Goal: Transaction & Acquisition: Book appointment/travel/reservation

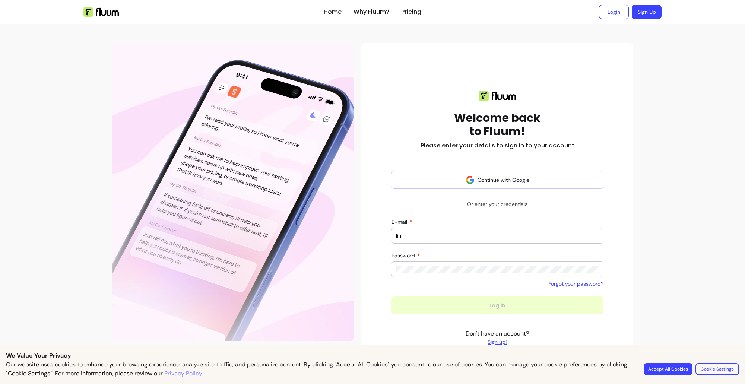
type input "[EMAIL_ADDRESS][DOMAIN_NAME]"
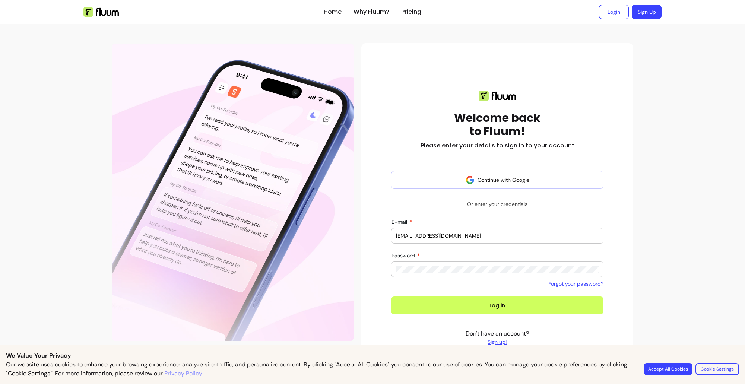
click at [391, 297] on button "Log in" at bounding box center [497, 306] width 212 height 18
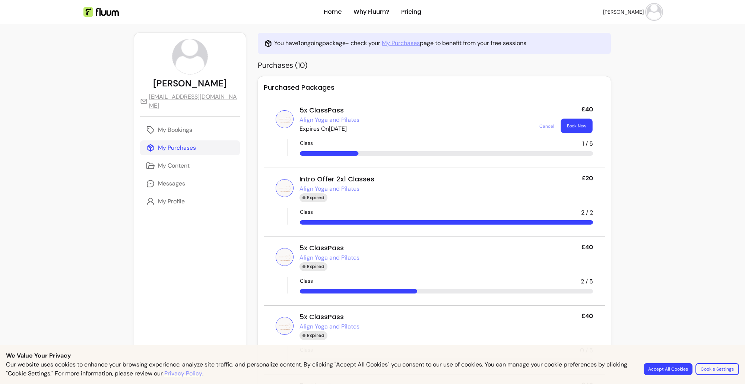
click at [563, 127] on button "Book Now" at bounding box center [577, 126] width 32 height 15
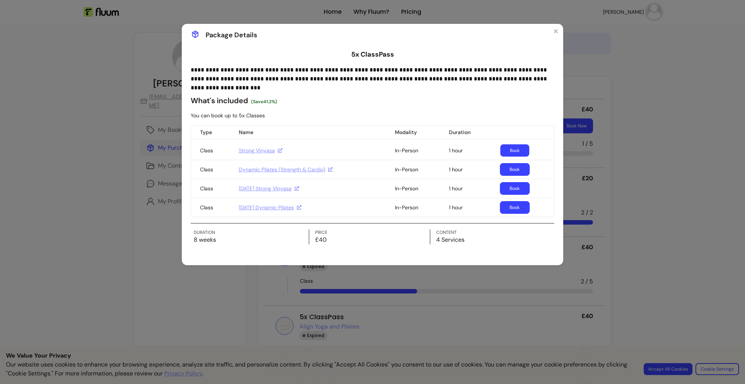
click at [520, 150] on link "Book" at bounding box center [514, 151] width 29 height 12
click at [555, 32] on icon "Close" at bounding box center [555, 31] width 3 height 3
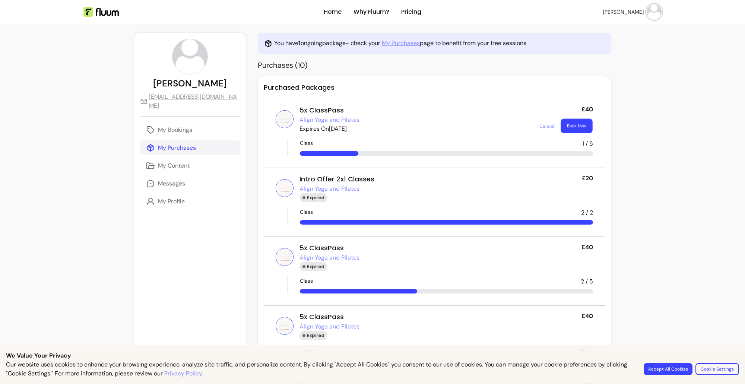
click at [576, 126] on button "Book Now" at bounding box center [577, 126] width 32 height 15
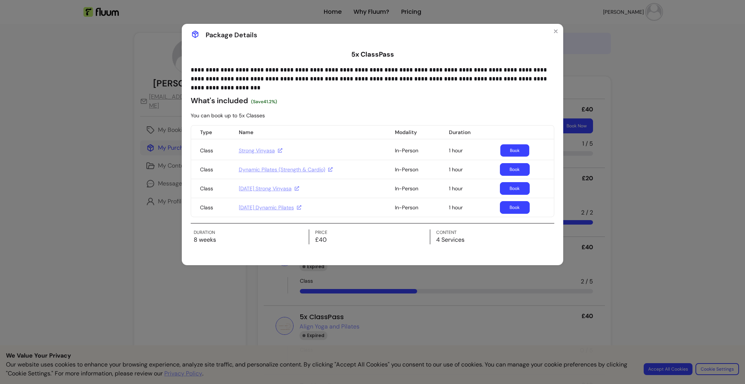
click at [519, 151] on link "Book" at bounding box center [514, 151] width 29 height 12
click at [513, 152] on link "Book" at bounding box center [514, 151] width 29 height 12
click at [516, 188] on link "Book" at bounding box center [515, 188] width 30 height 13
click at [513, 189] on link "Book" at bounding box center [514, 189] width 29 height 12
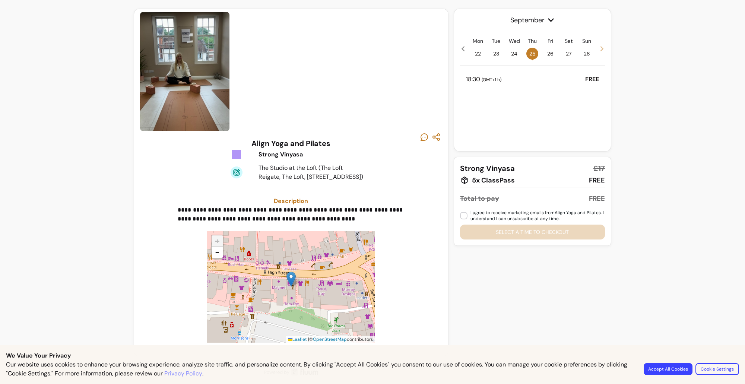
click at [599, 50] on icon at bounding box center [602, 49] width 6 height 6
click at [523, 80] on div "19:30 ( GMT+1 h ) FREE" at bounding box center [532, 79] width 145 height 15
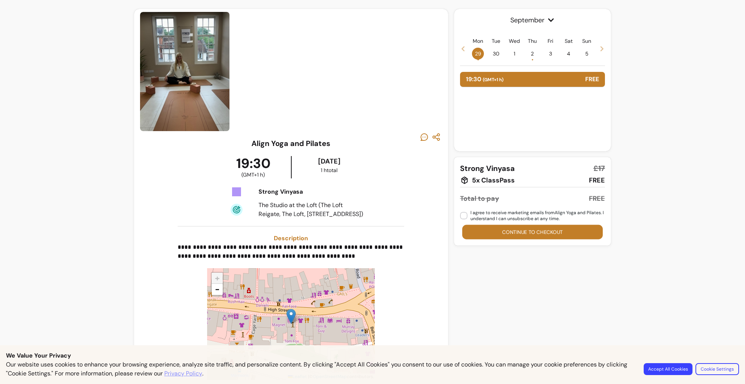
click at [509, 233] on button "Continue to checkout" at bounding box center [532, 232] width 141 height 15
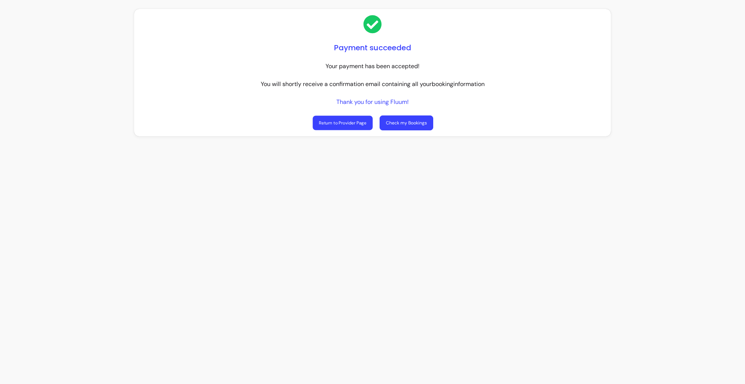
click at [351, 121] on link "Return to Provider Page" at bounding box center [343, 123] width 60 height 15
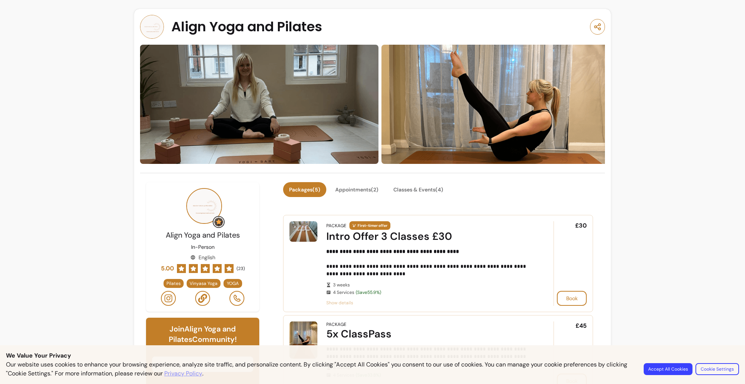
click at [673, 371] on button "Accept All Cookies" at bounding box center [668, 369] width 49 height 12
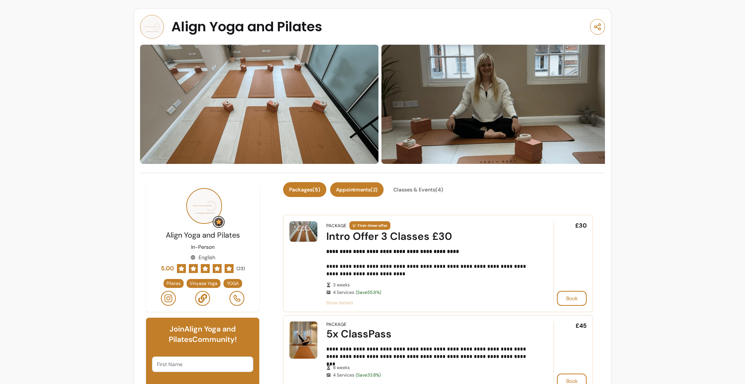
click at [361, 189] on button "Appointments ( 2 )" at bounding box center [357, 190] width 54 height 15
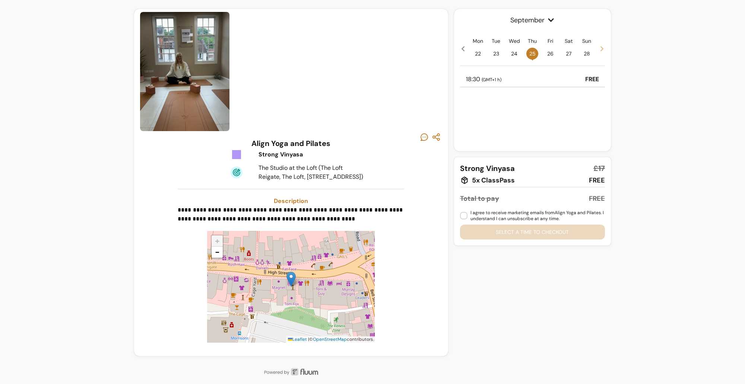
click at [599, 49] on icon at bounding box center [602, 49] width 6 height 6
click at [599, 51] on icon at bounding box center [602, 49] width 6 height 6
click at [475, 53] on span "6 •" at bounding box center [478, 54] width 12 height 12
click at [492, 74] on div "19:30 ( GMT+1 h ) FREE" at bounding box center [532, 79] width 145 height 15
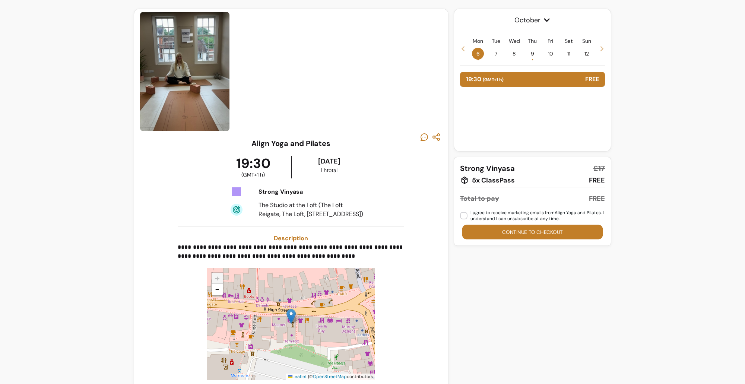
click at [531, 234] on button "Continue to checkout" at bounding box center [532, 232] width 141 height 15
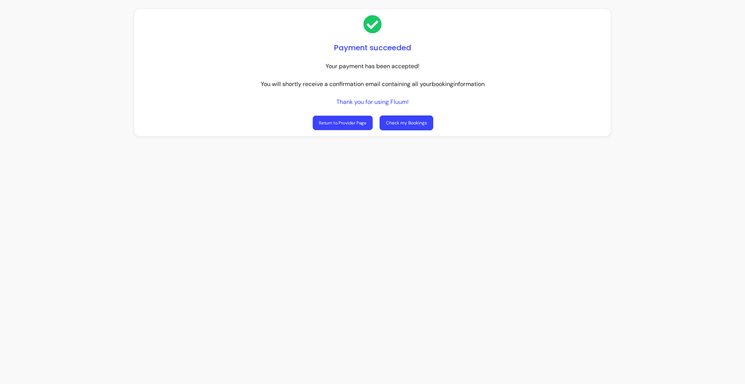
click at [351, 123] on link "Return to Provider Page" at bounding box center [343, 123] width 60 height 15
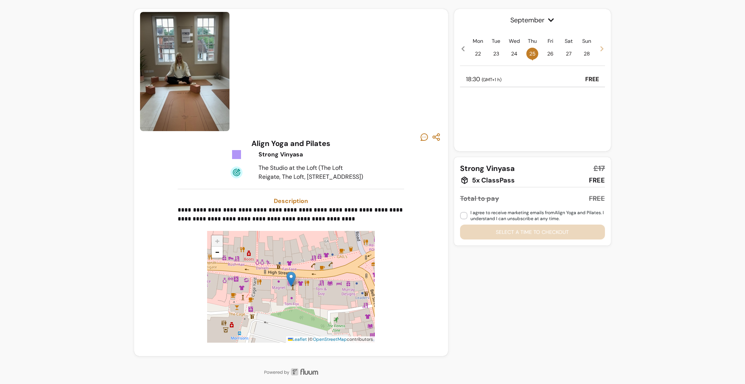
click at [599, 48] on icon at bounding box center [602, 49] width 6 height 6
click at [511, 54] on span "1" at bounding box center [515, 54] width 12 height 12
click at [512, 55] on span "24" at bounding box center [515, 54] width 12 height 12
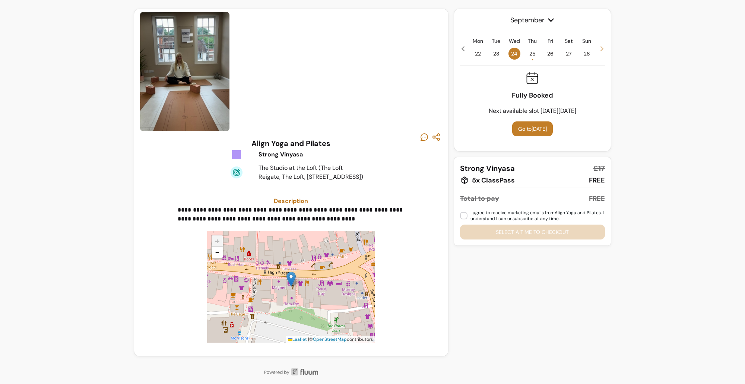
click at [548, 20] on icon at bounding box center [551, 19] width 6 height 3
click at [303, 136] on div at bounding box center [291, 137] width 302 height 13
click at [191, 80] on img at bounding box center [184, 71] width 89 height 119
click at [208, 80] on img at bounding box center [184, 71] width 89 height 119
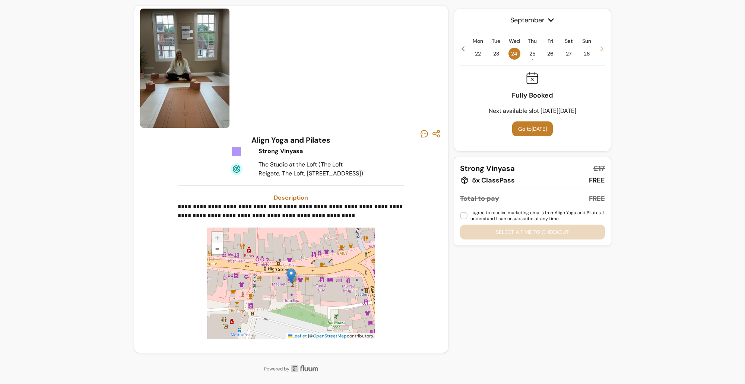
click at [548, 20] on icon at bounding box center [551, 19] width 6 height 3
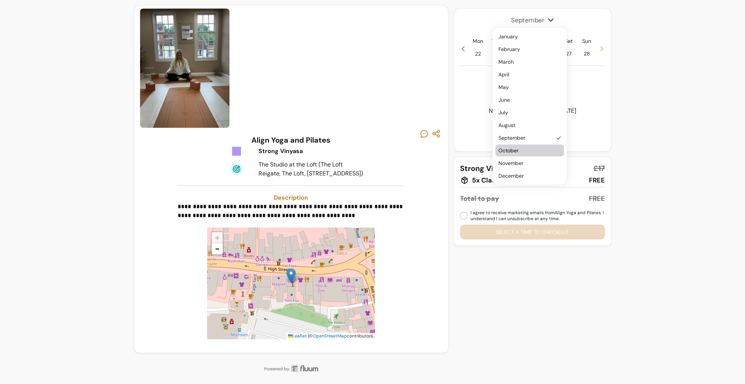
click at [541, 149] on span "October" at bounding box center [525, 150] width 55 height 7
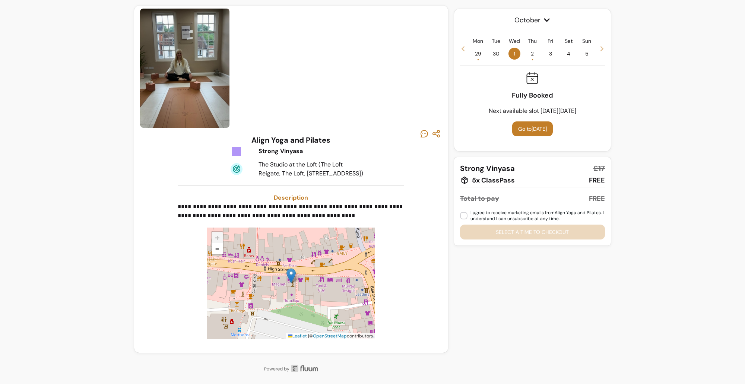
click at [531, 53] on span "2 •" at bounding box center [532, 54] width 12 height 12
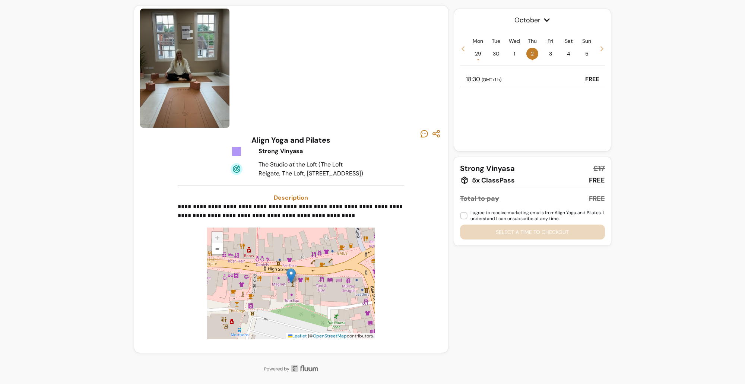
click at [460, 48] on icon at bounding box center [463, 49] width 6 height 6
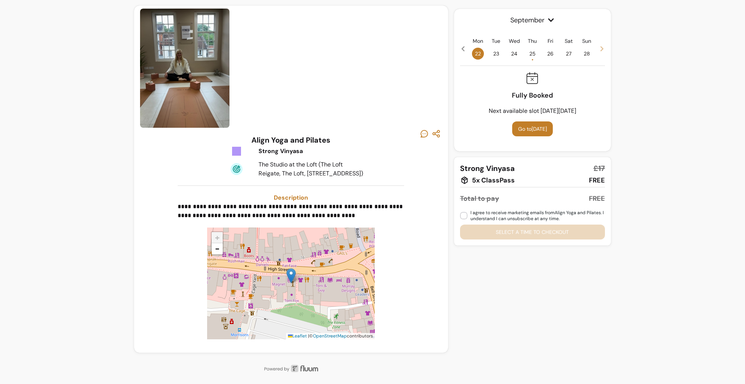
click at [567, 55] on span "27" at bounding box center [569, 54] width 12 height 12
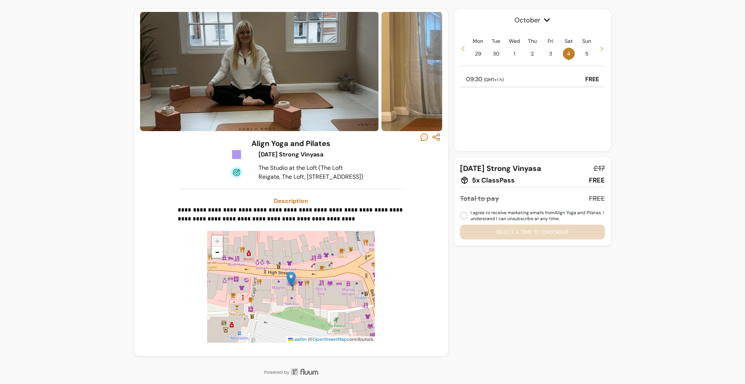
click at [555, 78] on div "09:30 ( GMT+1 h ) FREE" at bounding box center [532, 79] width 145 height 15
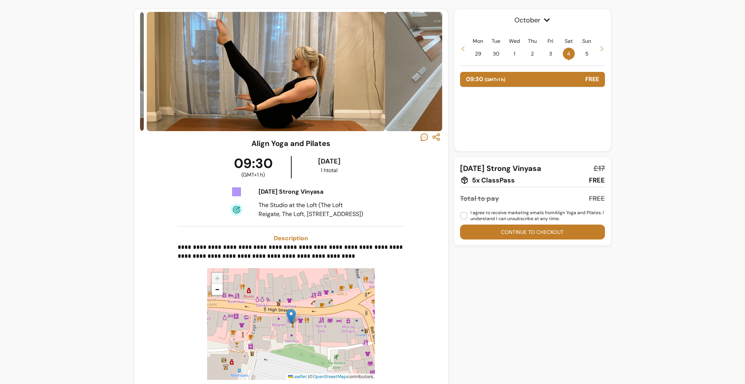
click at [461, 47] on icon at bounding box center [463, 49] width 6 height 6
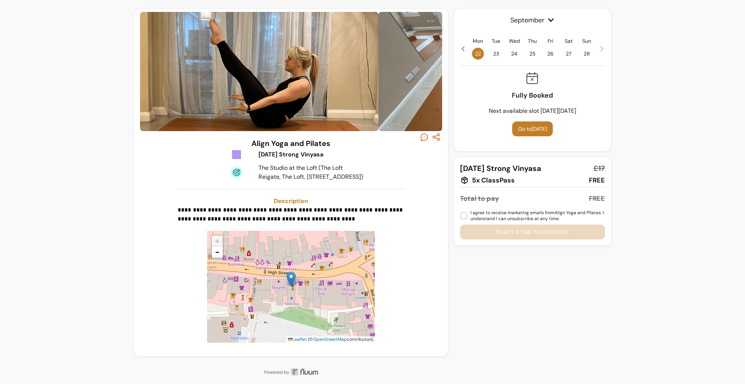
click at [564, 51] on span "27" at bounding box center [569, 54] width 12 height 12
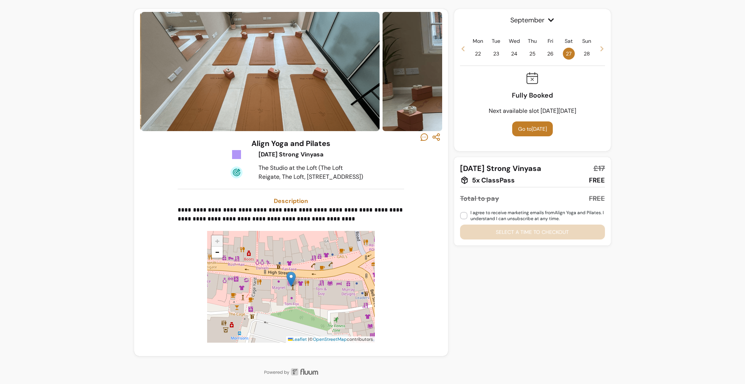
click at [566, 51] on span "27" at bounding box center [569, 54] width 12 height 12
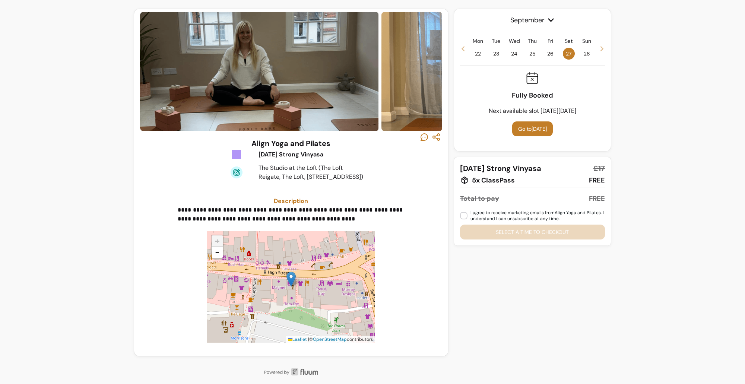
click at [565, 52] on span "27" at bounding box center [569, 54] width 12 height 12
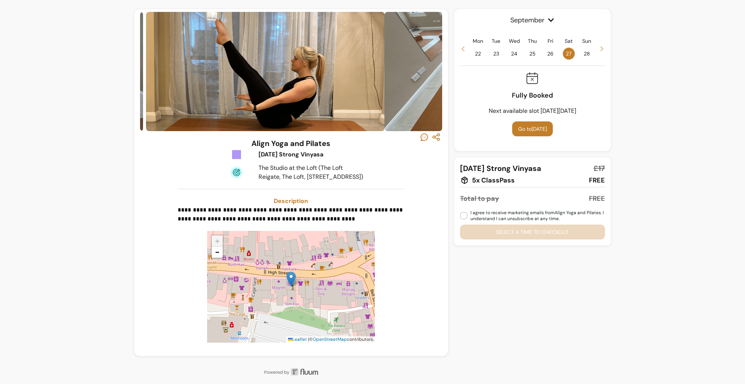
click at [531, 54] on span "25" at bounding box center [532, 54] width 12 height 12
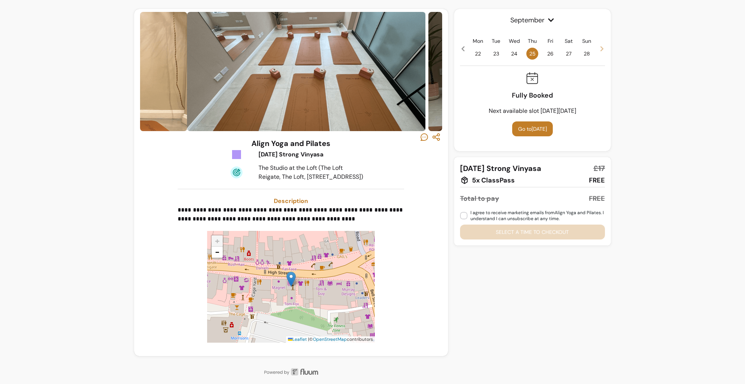
click at [460, 50] on icon at bounding box center [463, 49] width 6 height 6
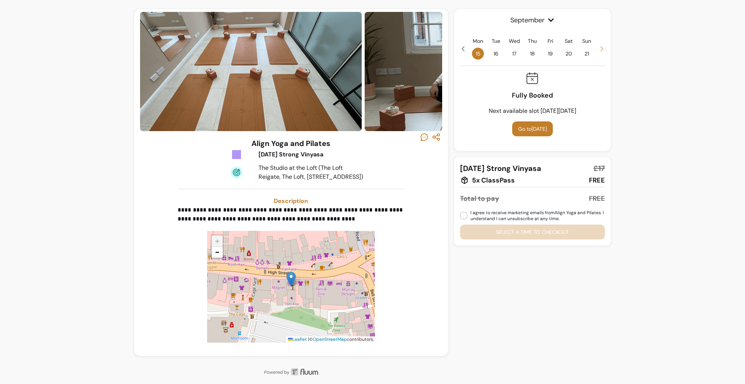
click at [566, 54] on span "20" at bounding box center [569, 54] width 12 height 12
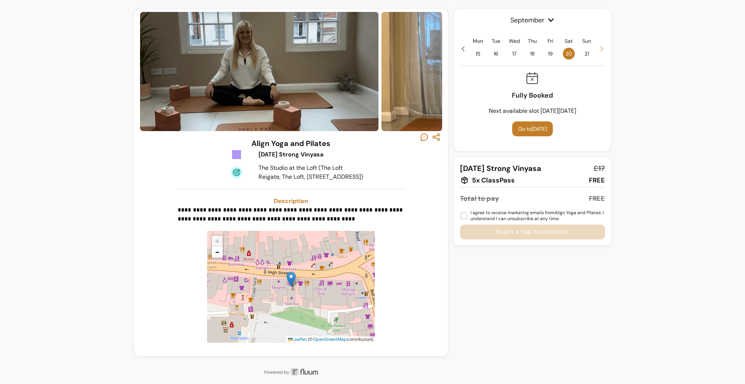
click at [599, 49] on icon at bounding box center [602, 49] width 6 height 6
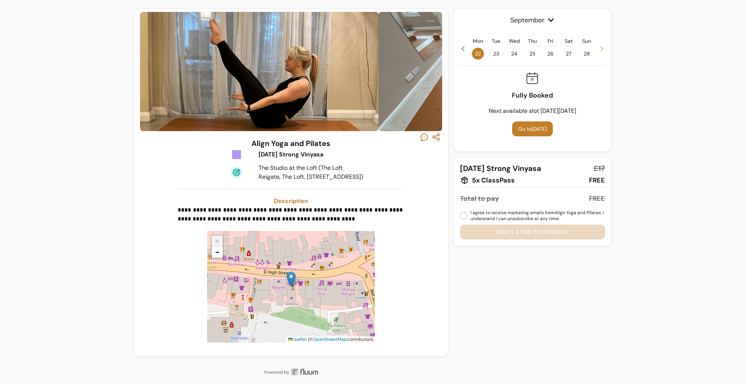
click at [531, 53] on span "25" at bounding box center [532, 54] width 12 height 12
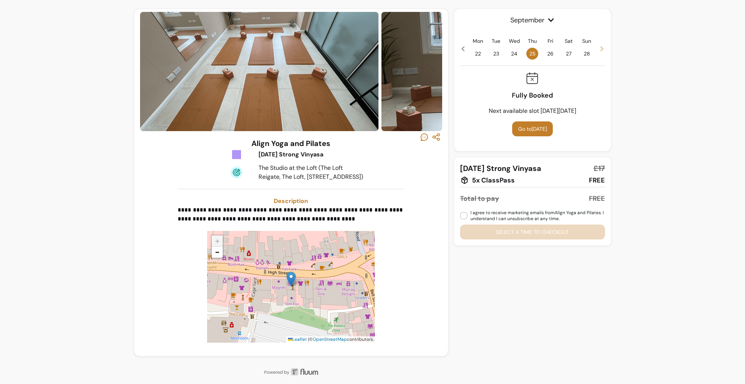
click at [566, 53] on span "27" at bounding box center [569, 54] width 12 height 12
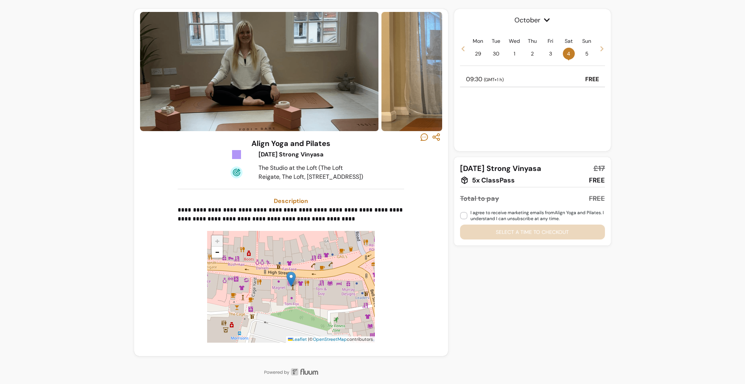
click at [494, 78] on span "( GMT+1 h )" at bounding box center [494, 80] width 20 height 6
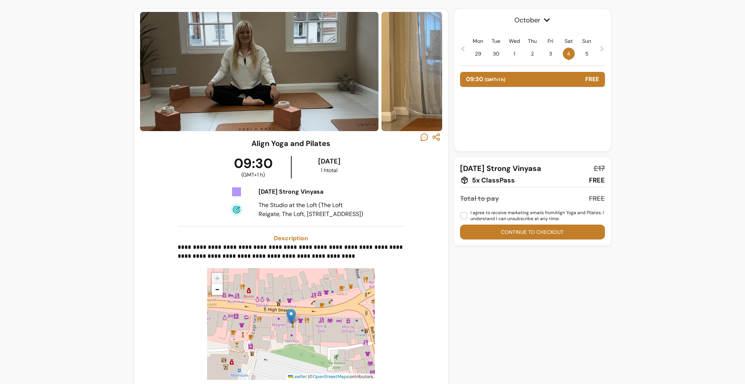
click at [555, 79] on div "09:30 ( GMT+1 h ) FREE" at bounding box center [532, 79] width 145 height 15
click at [425, 358] on div "**********" at bounding box center [291, 262] width 302 height 249
click at [541, 82] on div "09:30 ( GMT+1 h ) FREE" at bounding box center [532, 79] width 145 height 15
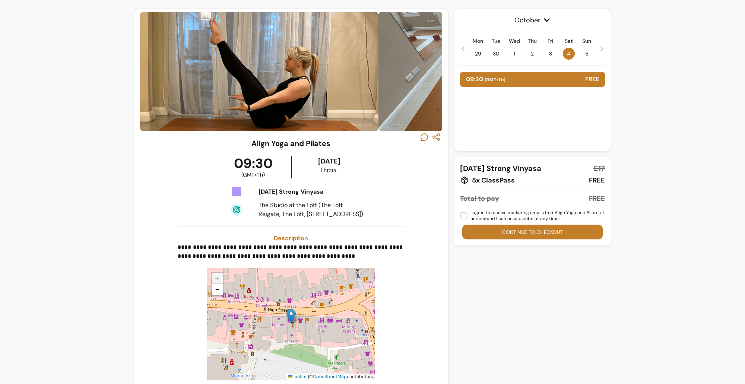
click at [506, 232] on button "Continue to checkout" at bounding box center [532, 232] width 141 height 15
